Goal: Information Seeking & Learning: Learn about a topic

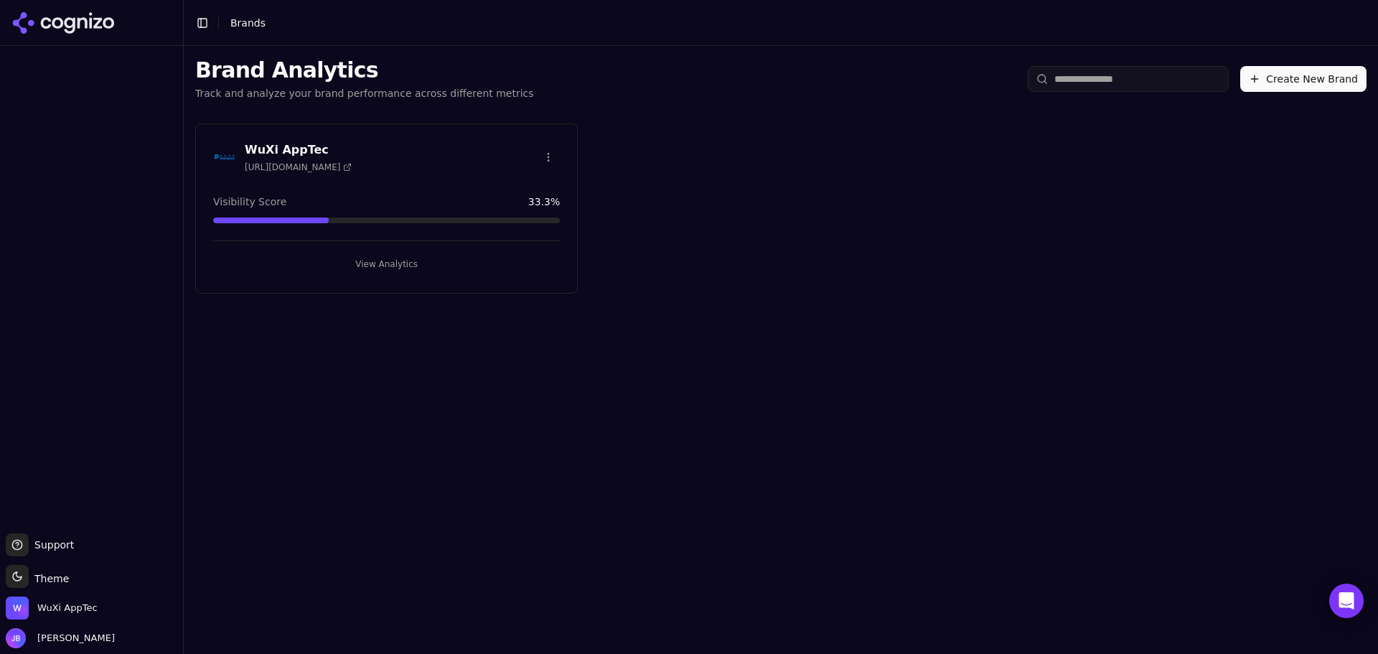
click at [348, 269] on button "View Analytics" at bounding box center [386, 264] width 347 height 23
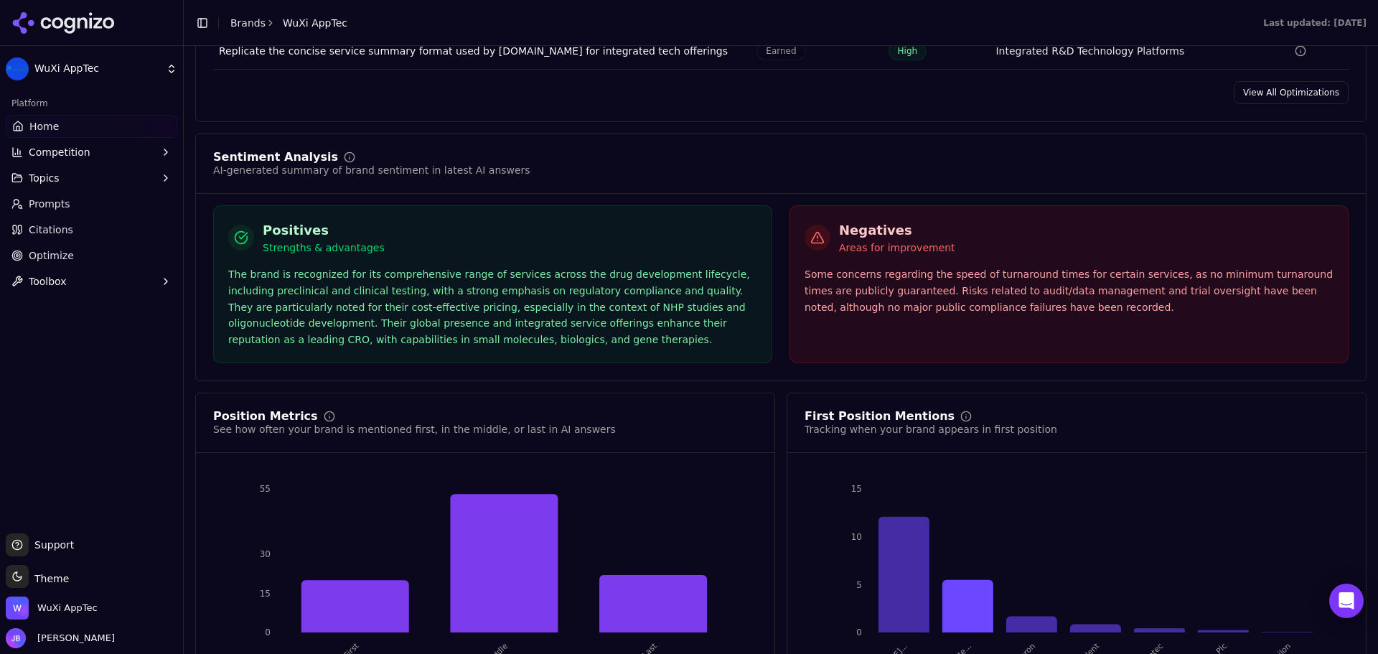
scroll to position [2549, 0]
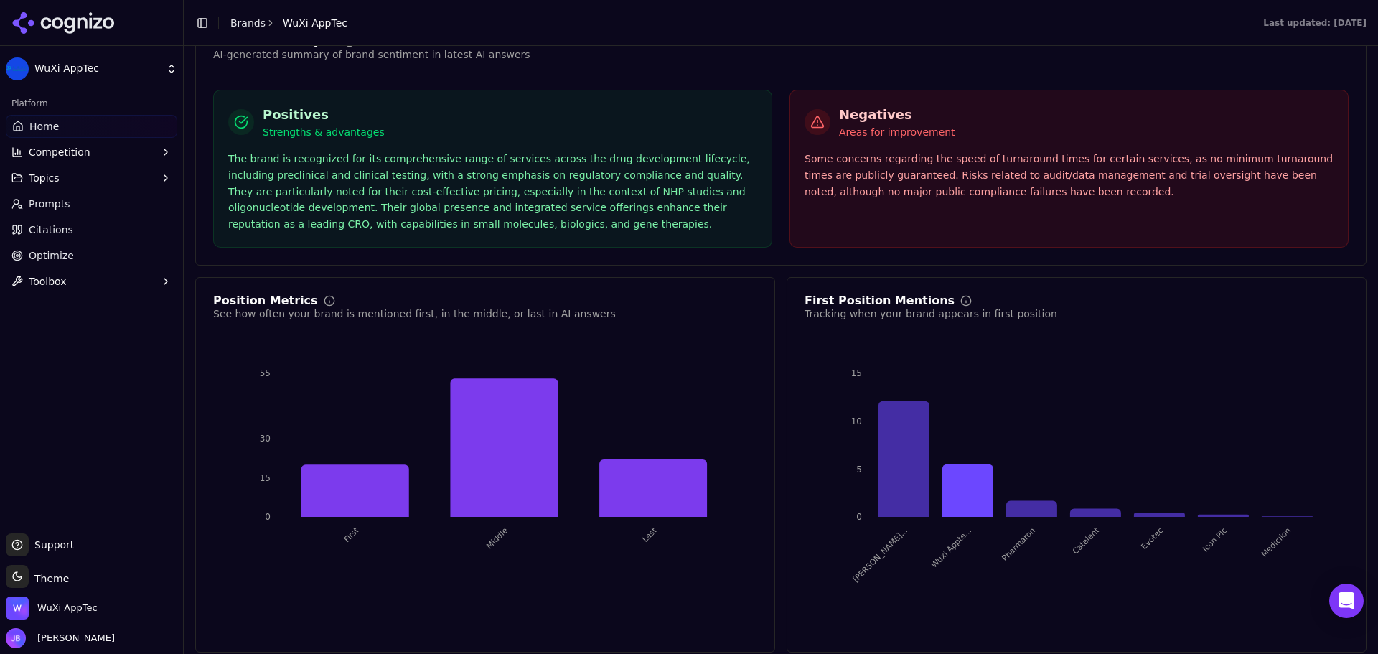
click at [105, 208] on link "Prompts" at bounding box center [91, 203] width 171 height 23
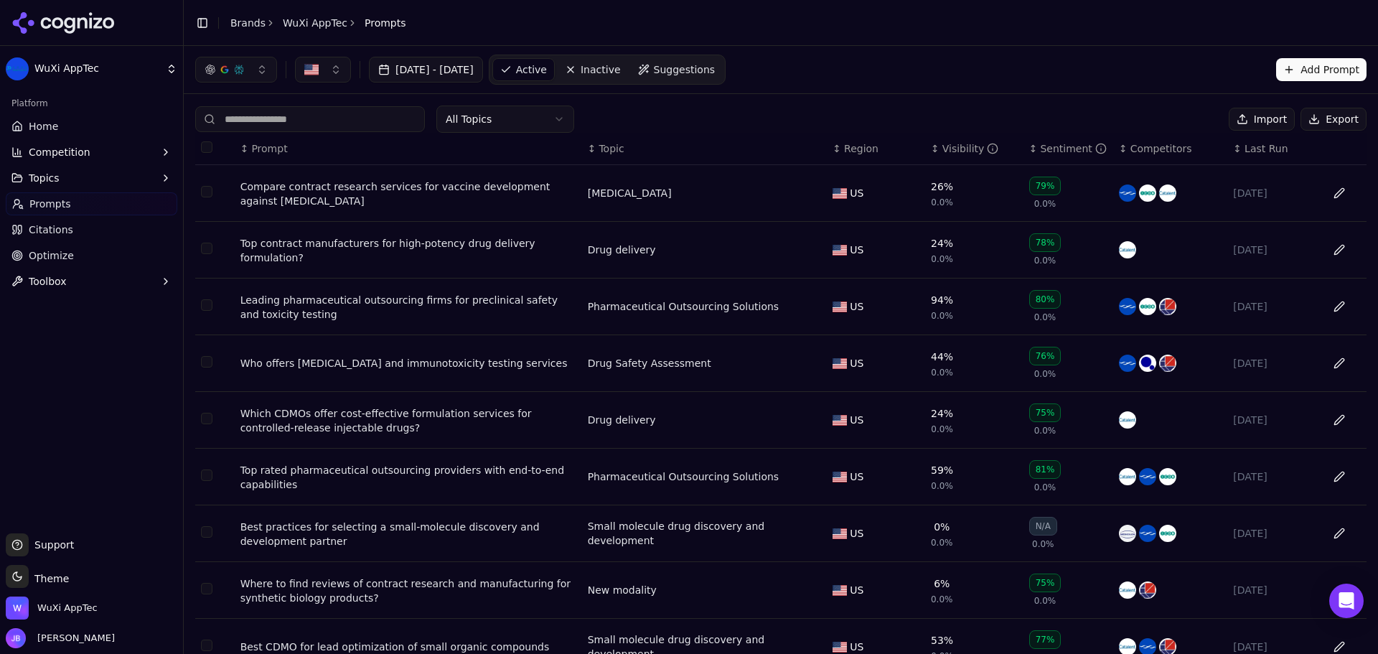
click at [110, 132] on link "Home" at bounding box center [91, 126] width 171 height 23
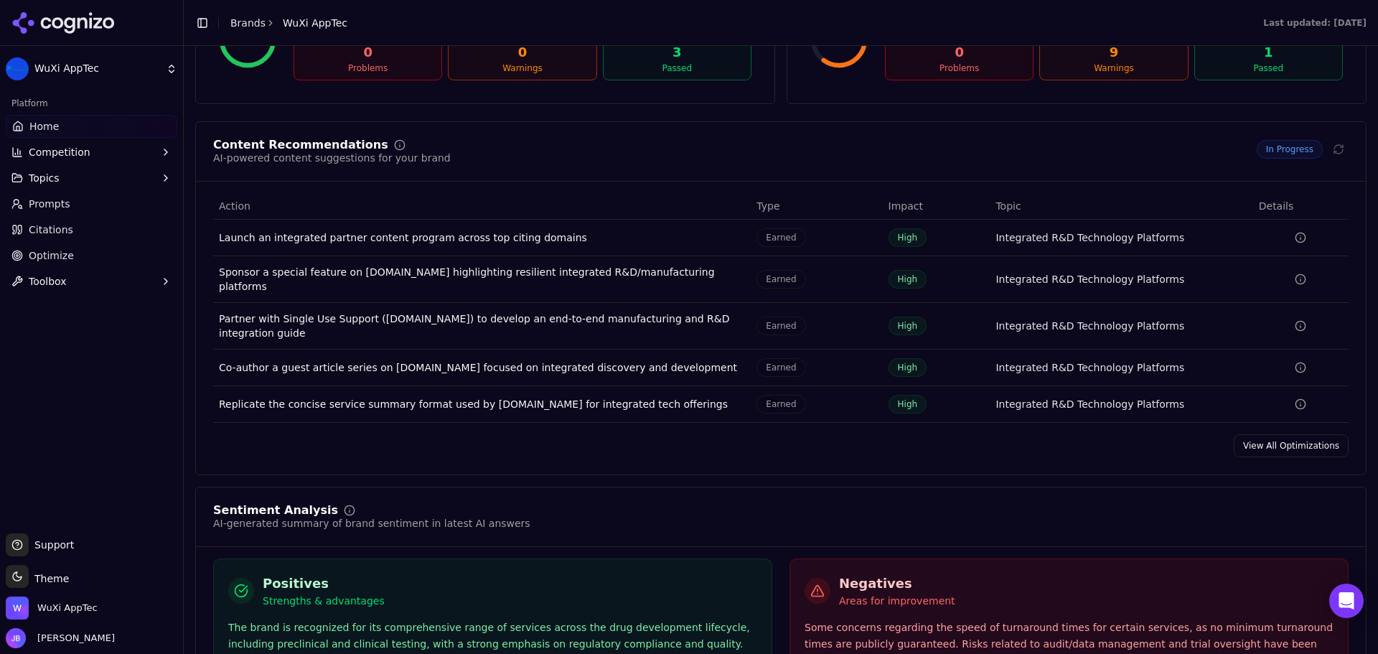
scroll to position [2439, 0]
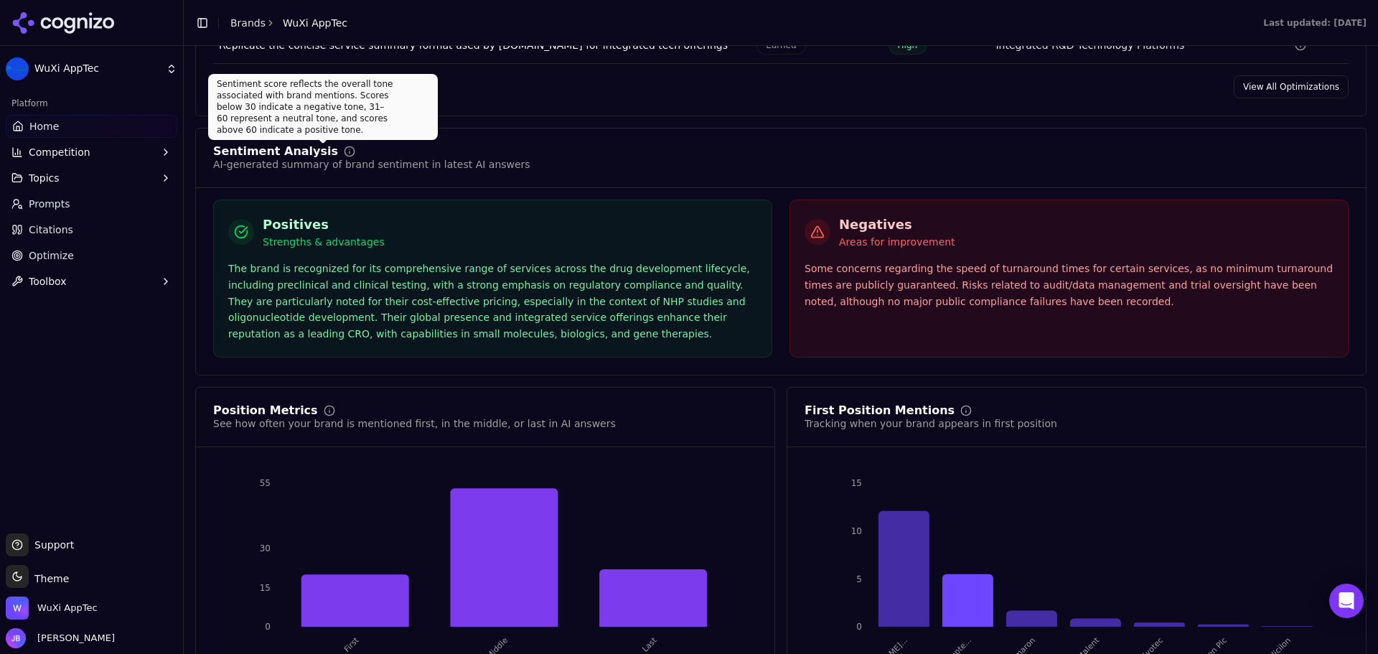
click at [344, 146] on icon at bounding box center [349, 151] width 11 height 11
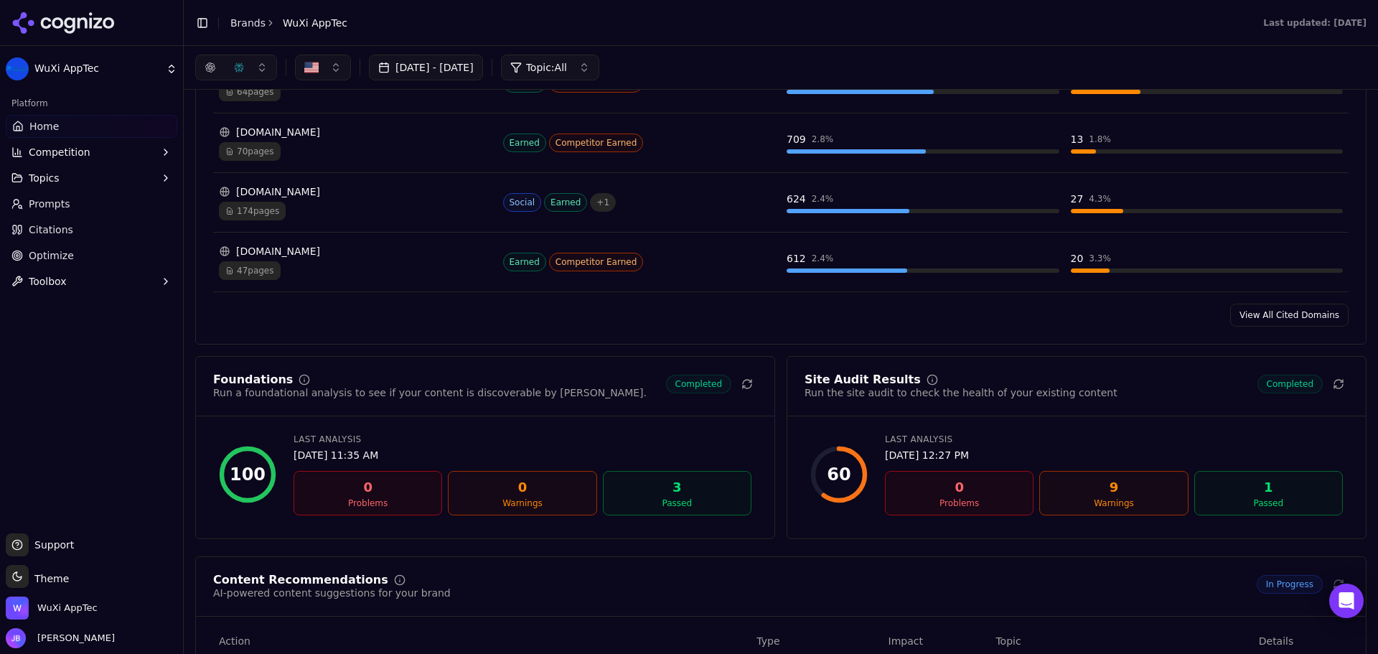
scroll to position [1616, 0]
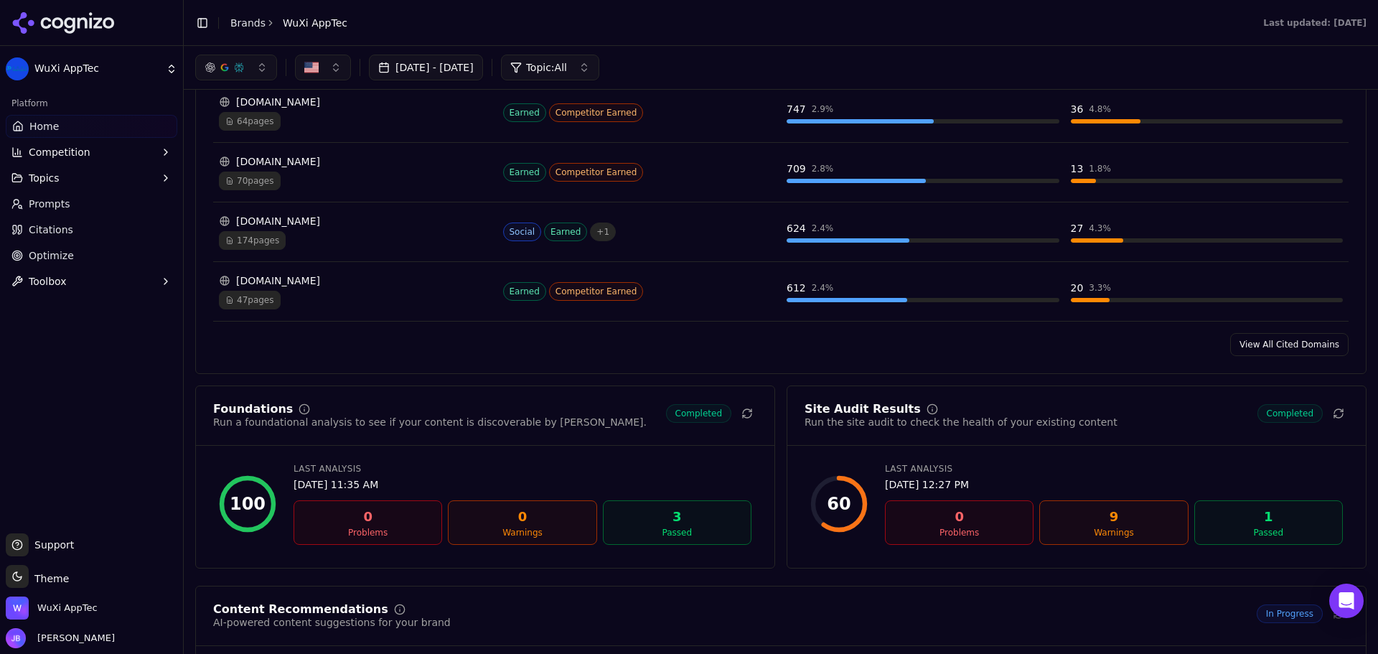
click at [1103, 518] on div "9" at bounding box center [1113, 517] width 136 height 20
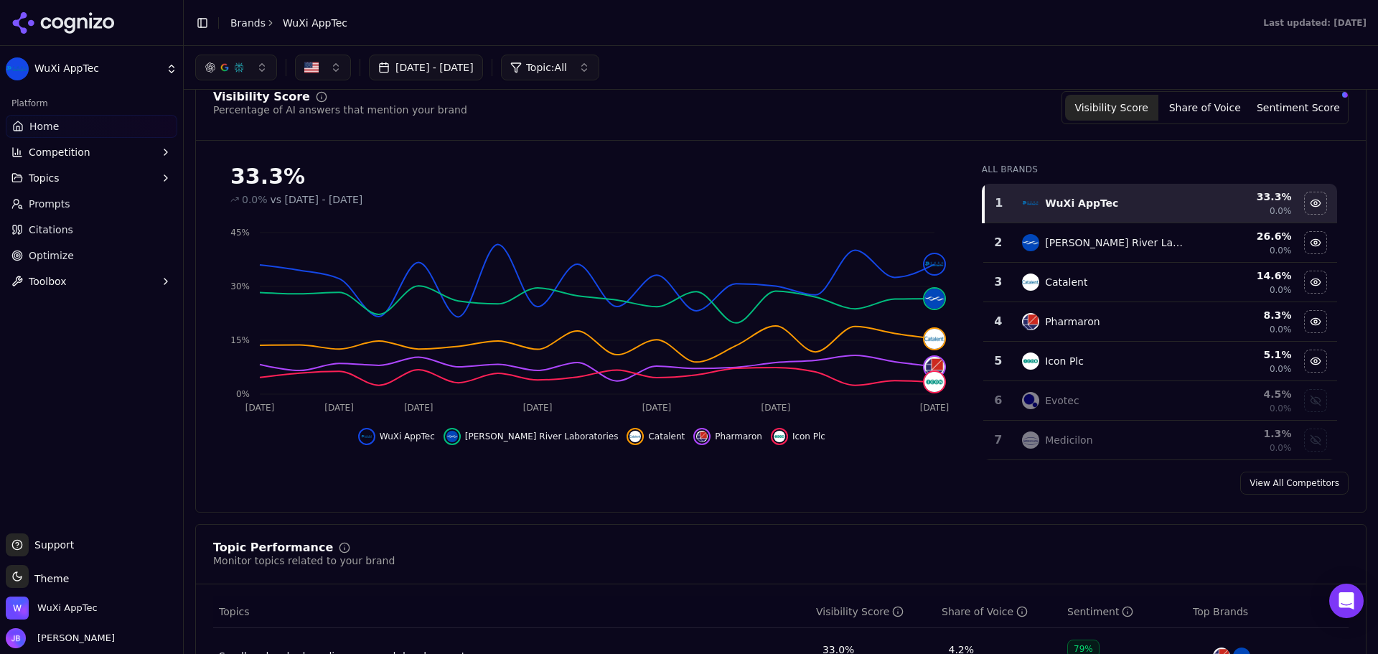
scroll to position [0, 0]
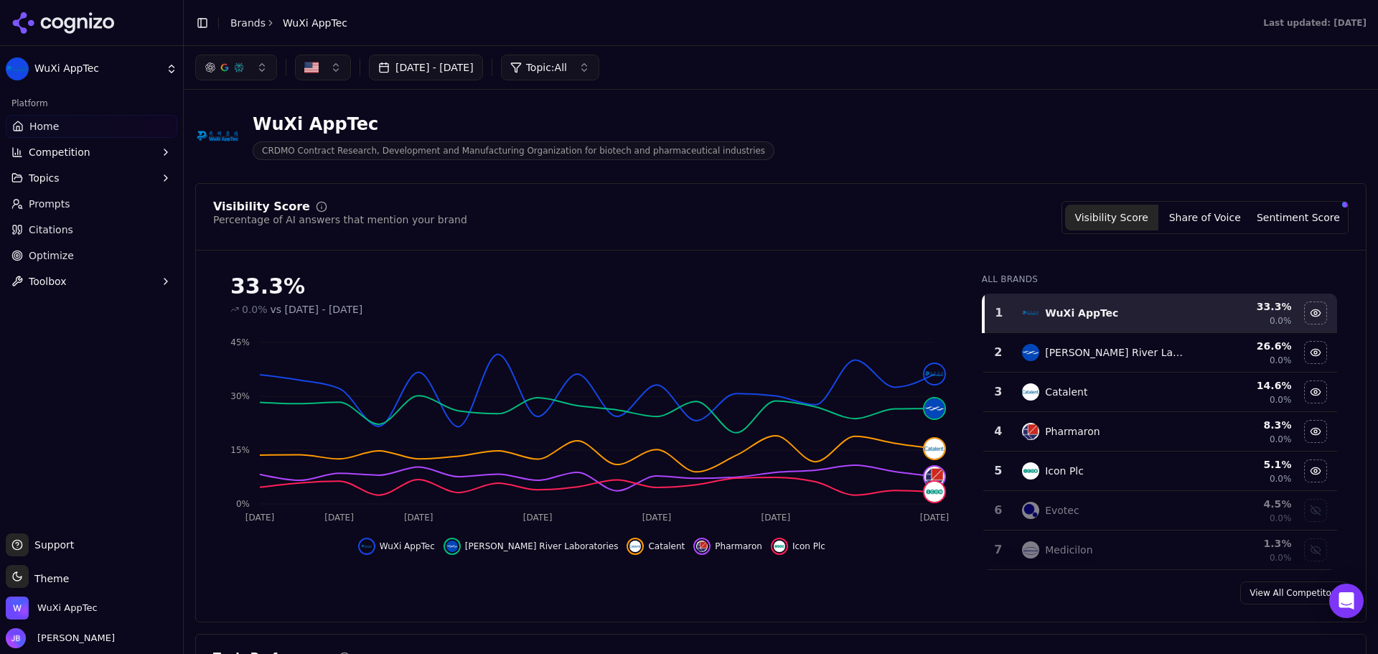
click at [1294, 220] on button "Sentiment Score" at bounding box center [1297, 217] width 93 height 26
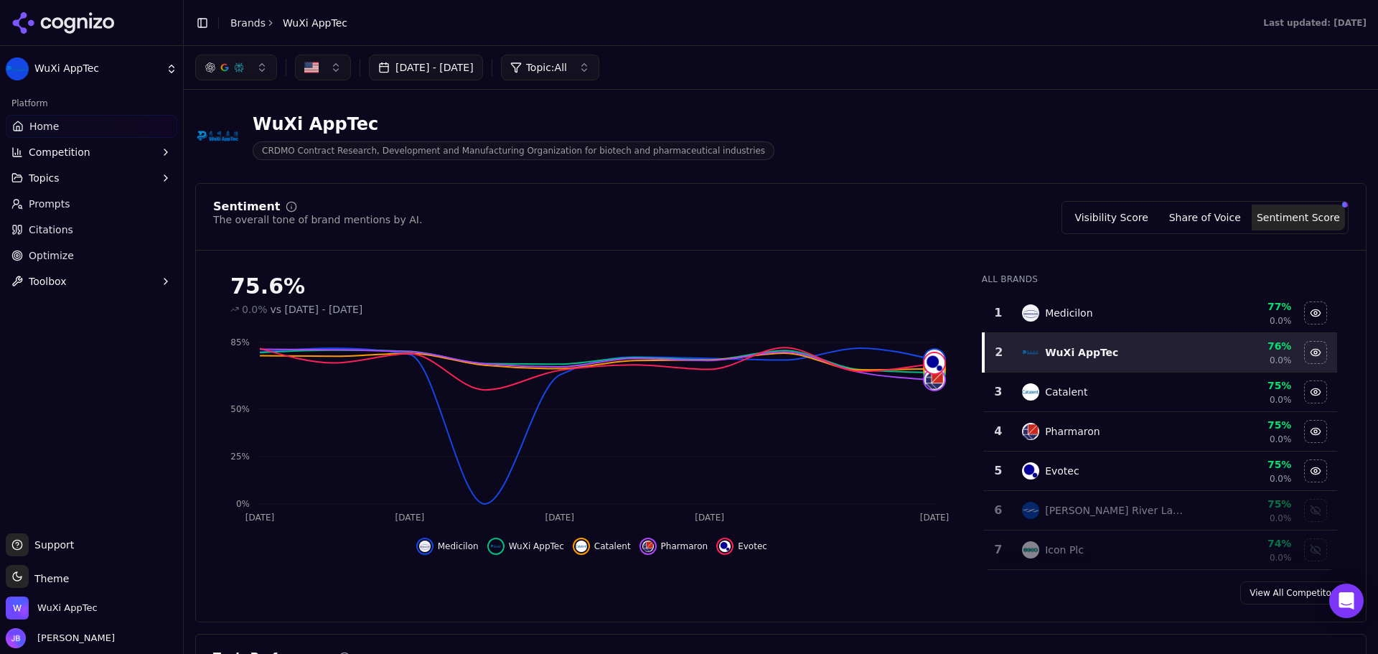
click at [167, 370] on div "Platform Home Competition Topics Prompts Citations Optimize Toolbox" at bounding box center [91, 306] width 183 height 441
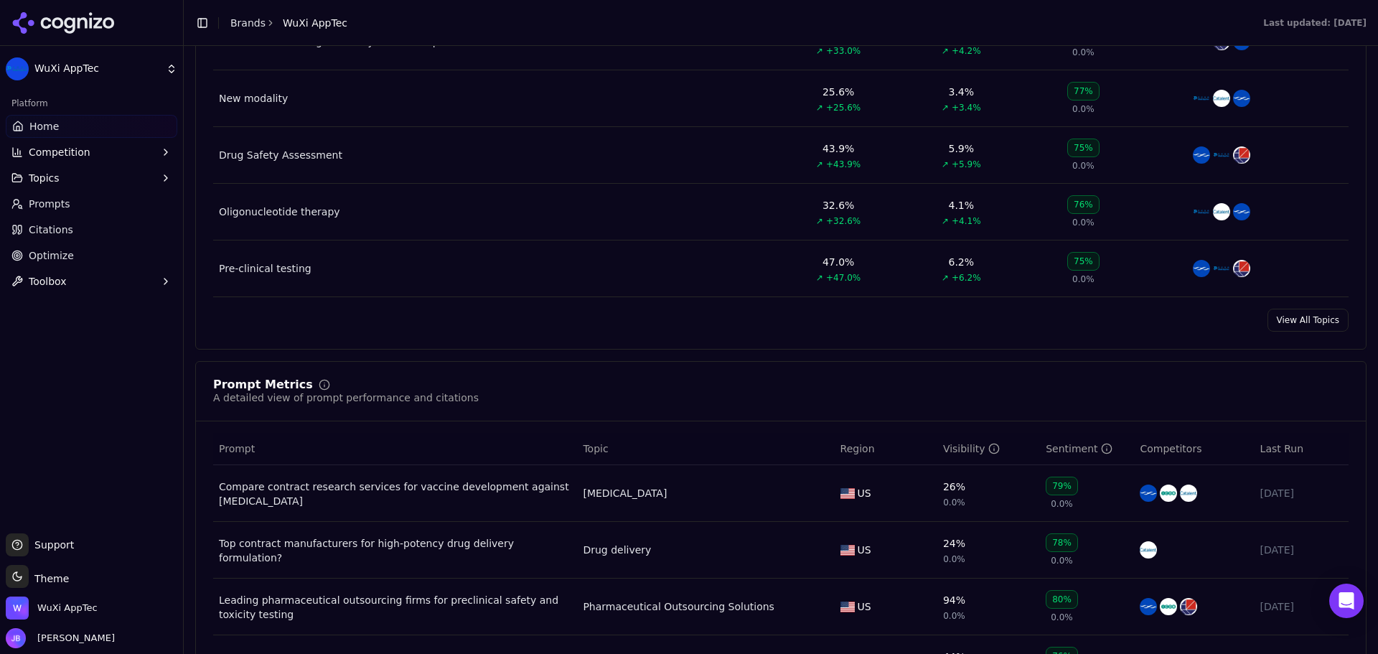
scroll to position [789, 0]
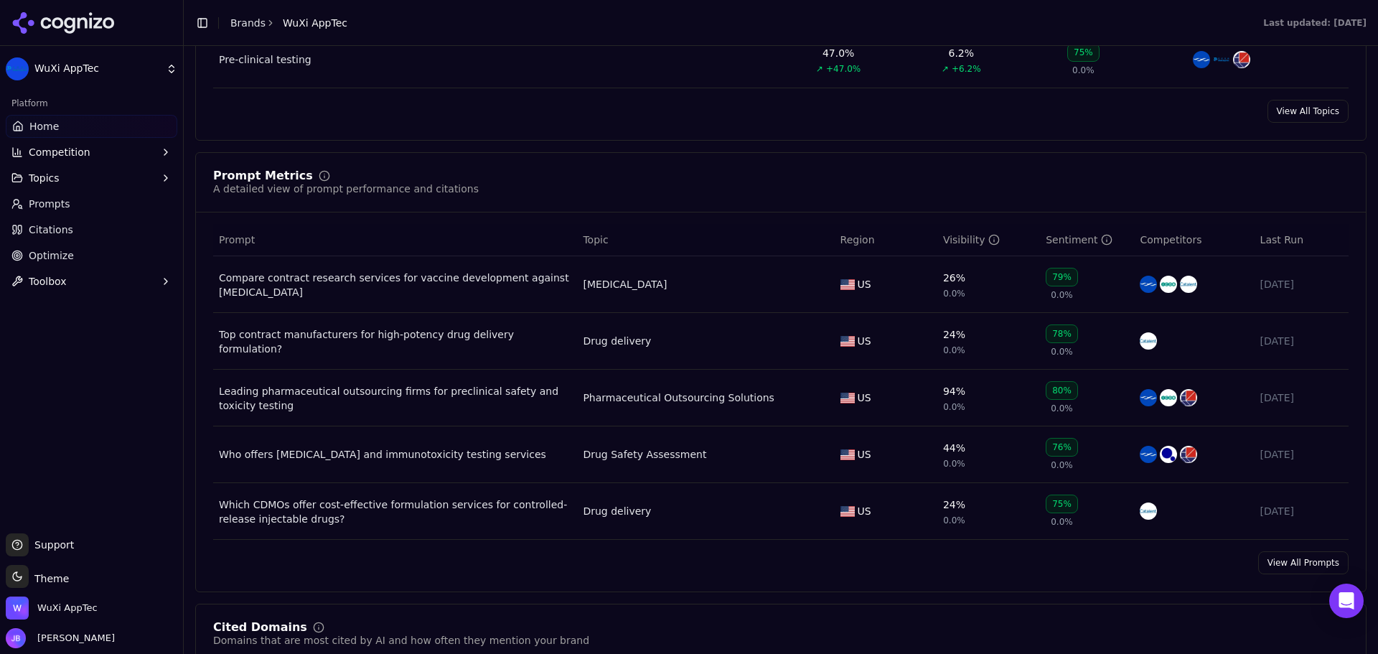
click at [142, 343] on div "Platform Home Competition Topics Prompts Citations Optimize Toolbox" at bounding box center [91, 306] width 183 height 441
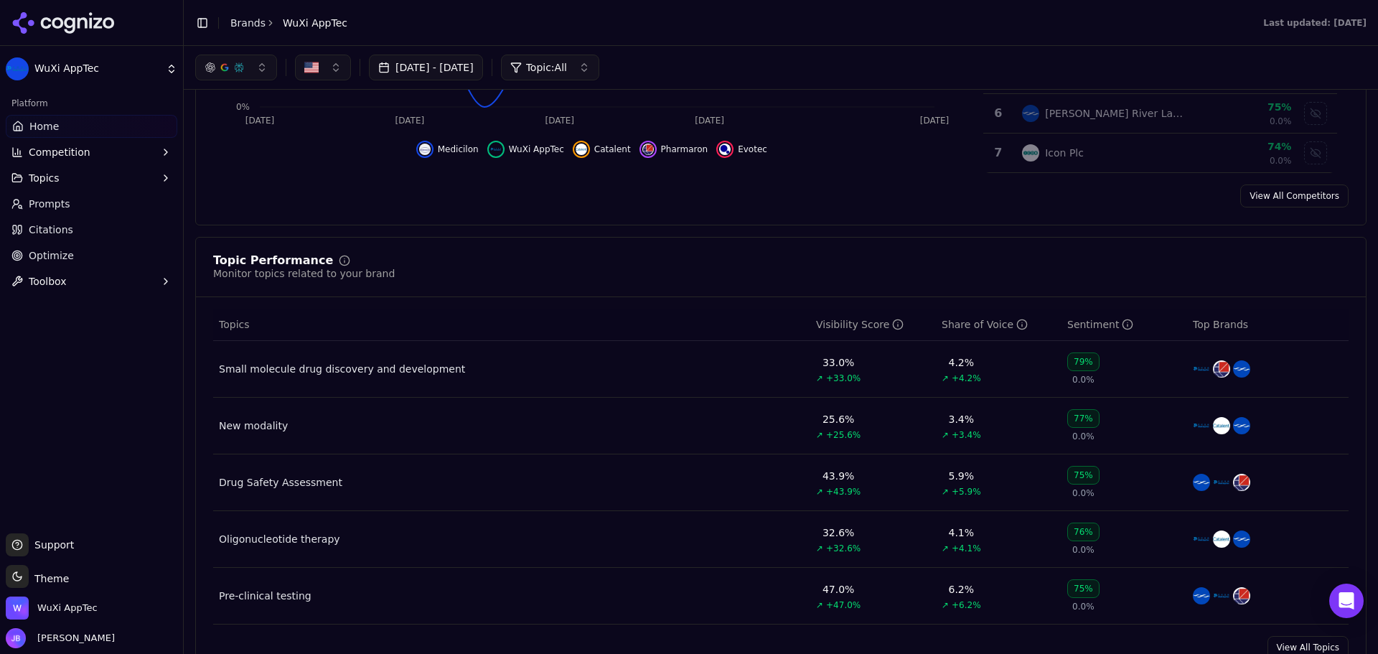
scroll to position [0, 0]
